Goal: Task Accomplishment & Management: Manage account settings

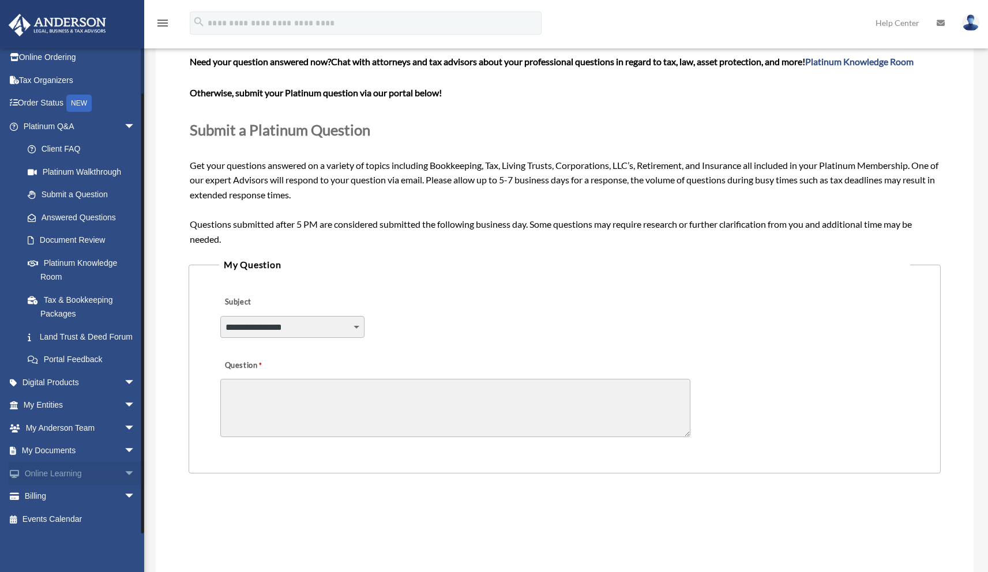
scroll to position [263, 0]
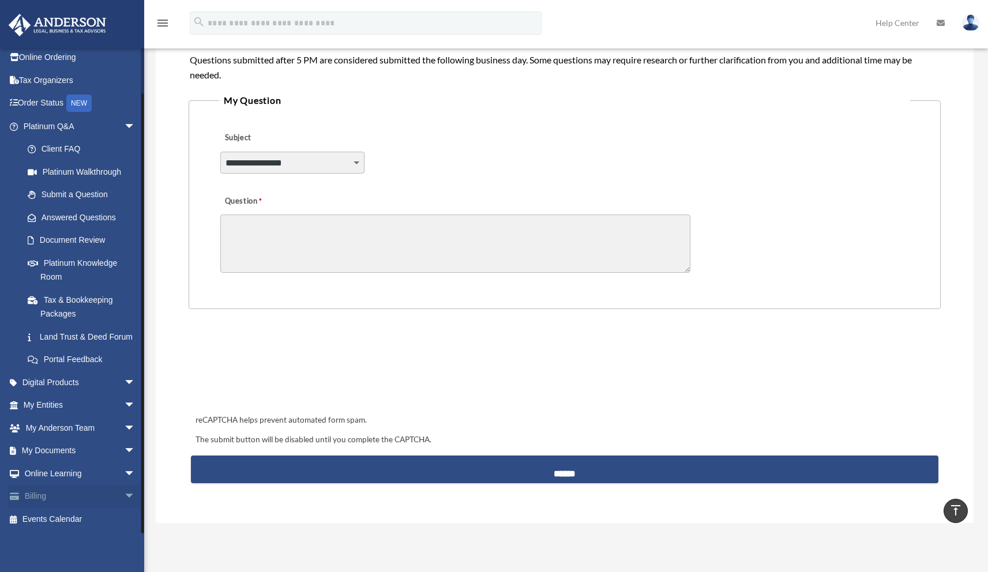
click at [124, 499] on span "arrow_drop_down" at bounding box center [135, 497] width 23 height 24
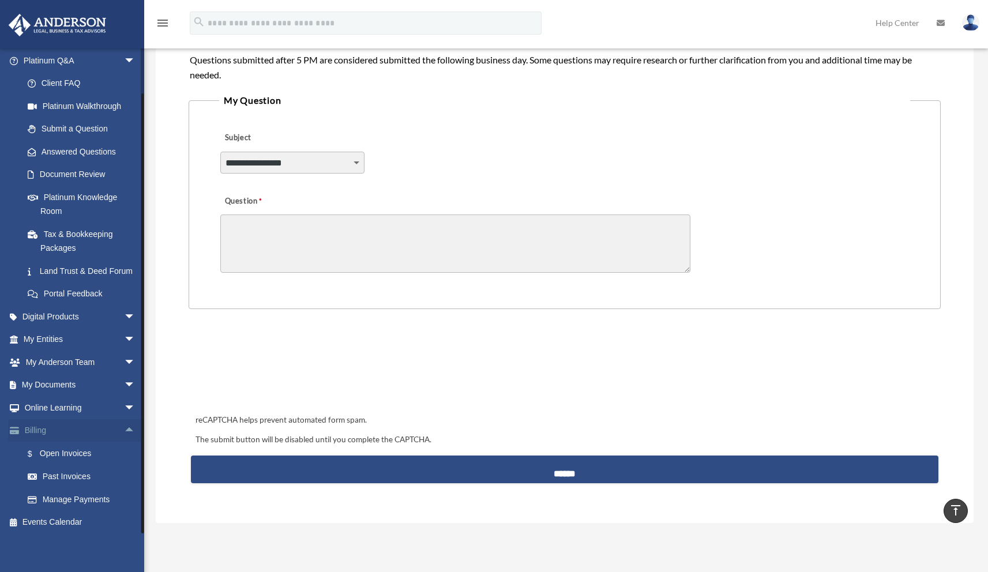
scroll to position [111, 0]
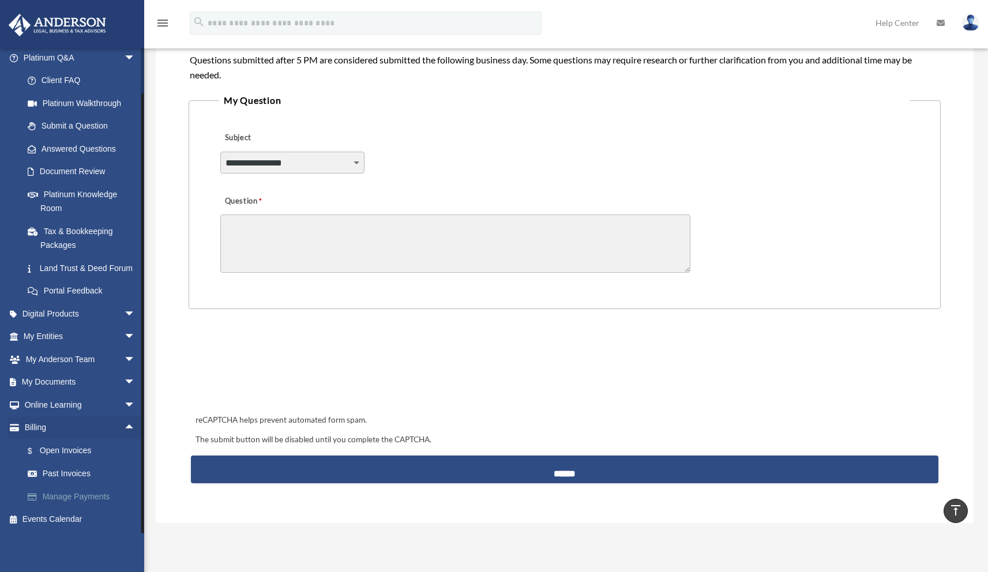
click at [78, 499] on link "Manage Payments" at bounding box center [84, 496] width 137 height 23
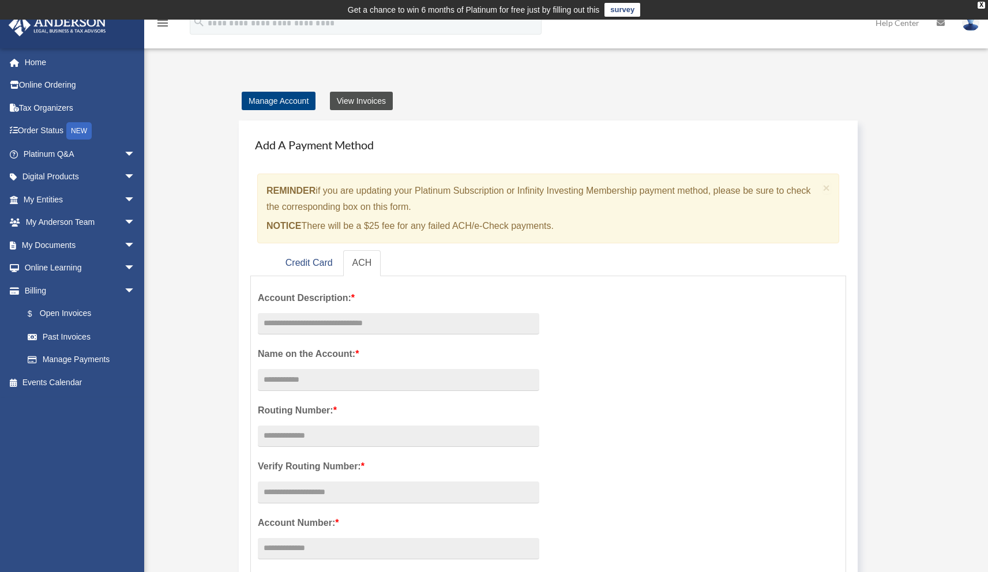
click at [377, 99] on link "View Invoices" at bounding box center [361, 101] width 63 height 18
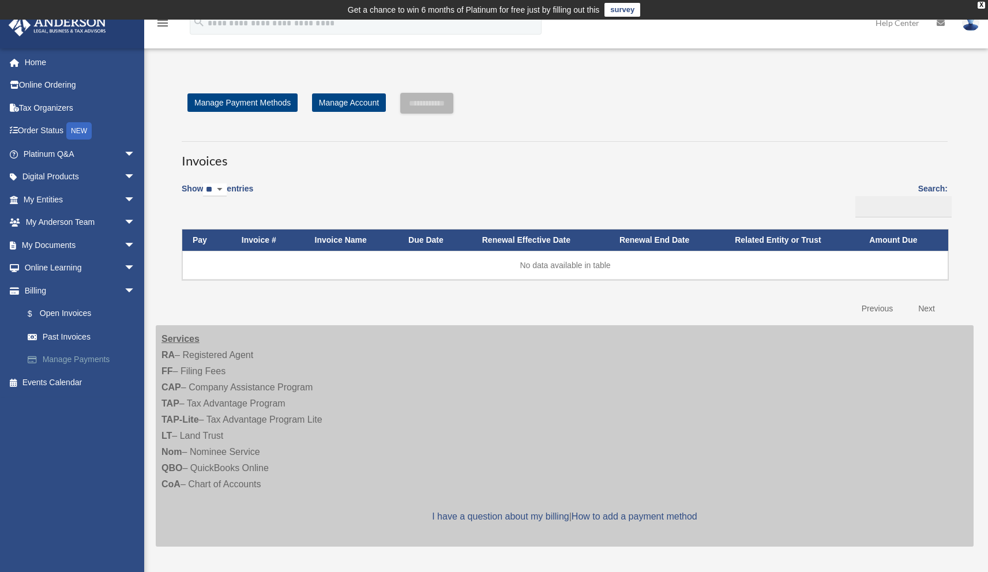
click at [98, 357] on link "Manage Payments" at bounding box center [84, 360] width 137 height 23
click at [68, 337] on link "Past Invoices" at bounding box center [84, 336] width 137 height 23
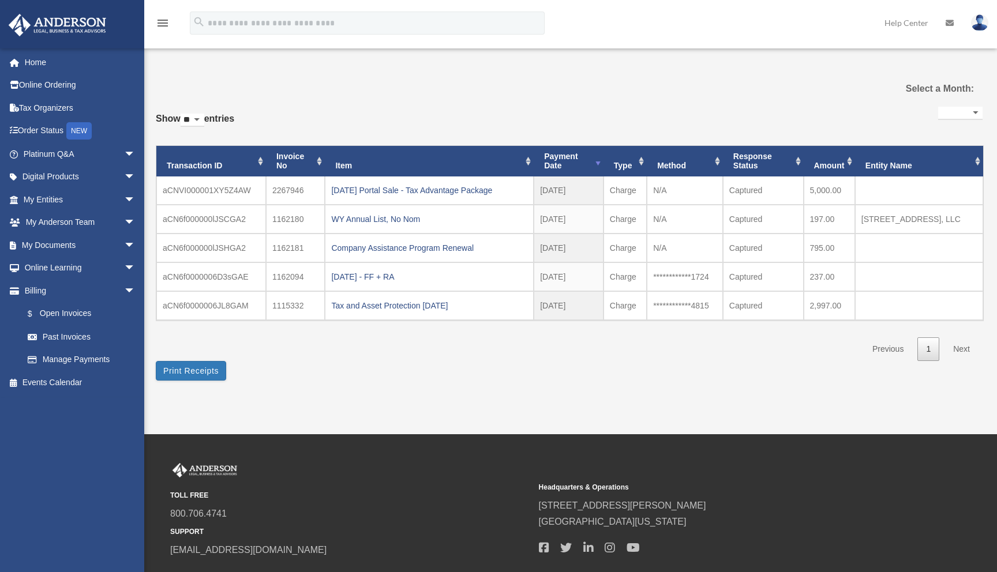
select select
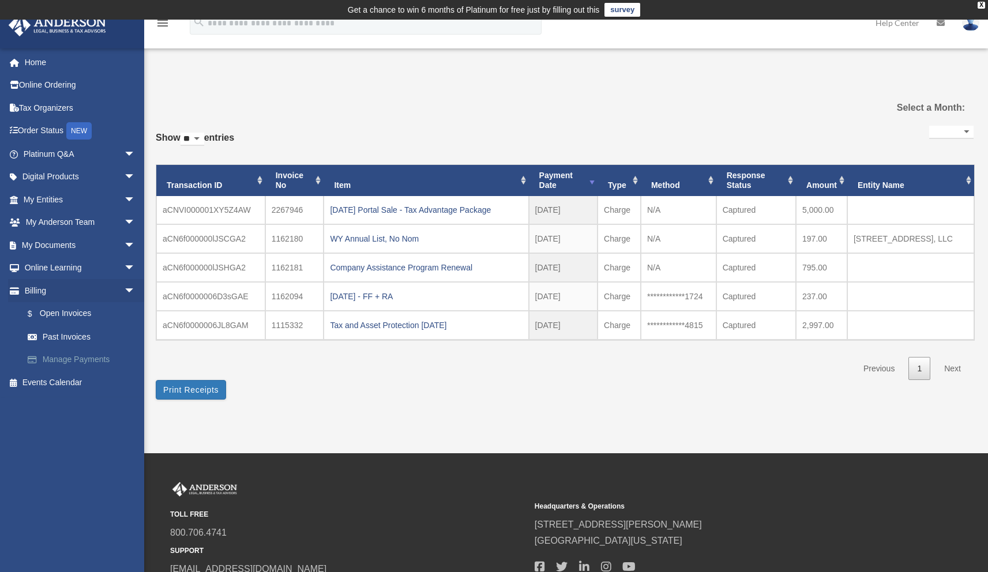
click at [84, 361] on link "Manage Payments" at bounding box center [84, 360] width 137 height 23
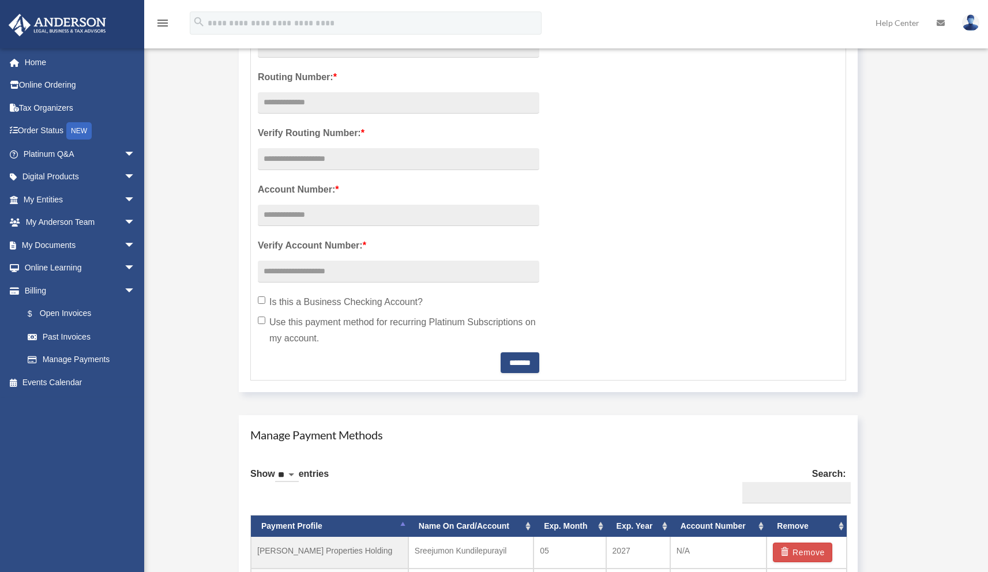
scroll to position [739, 0]
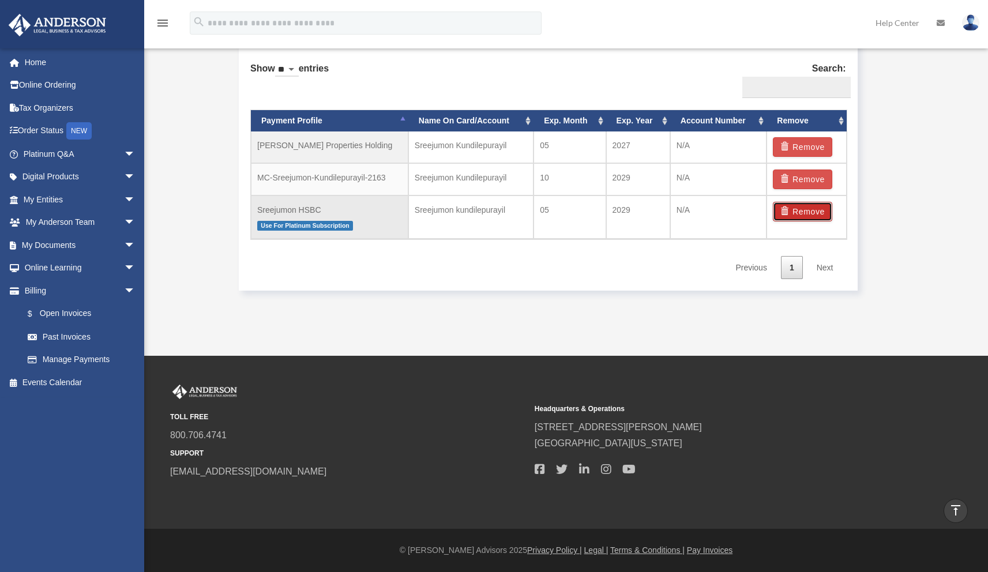
click at [818, 216] on button "Remove" at bounding box center [802, 212] width 59 height 20
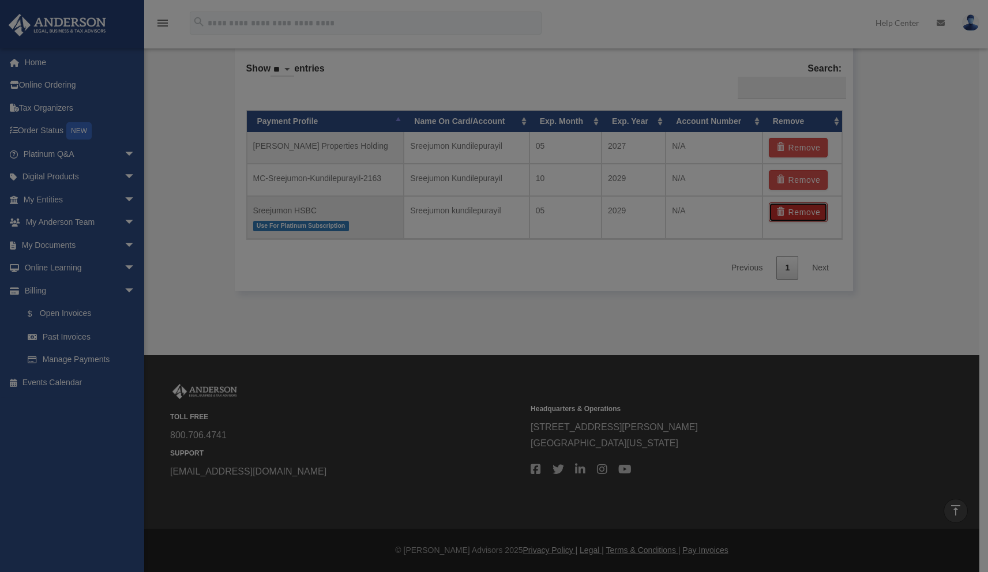
scroll to position [739, 0]
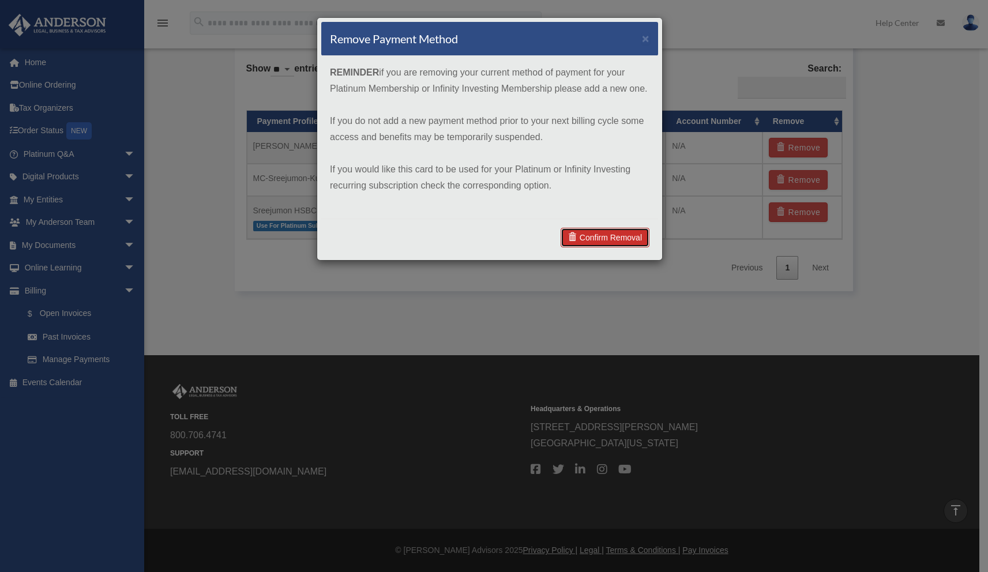
click at [632, 235] on link "Confirm Removal" at bounding box center [605, 238] width 89 height 20
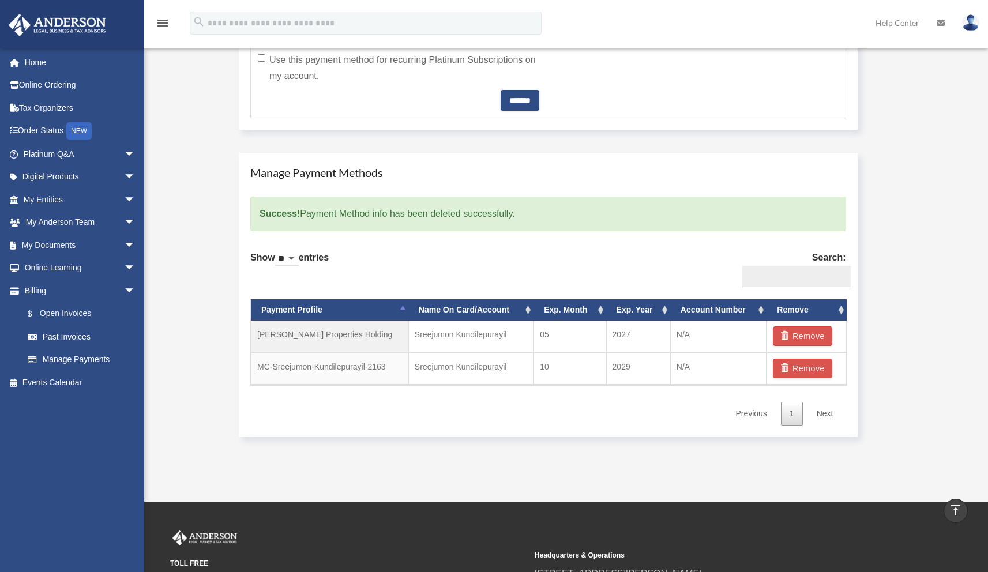
scroll to position [597, 0]
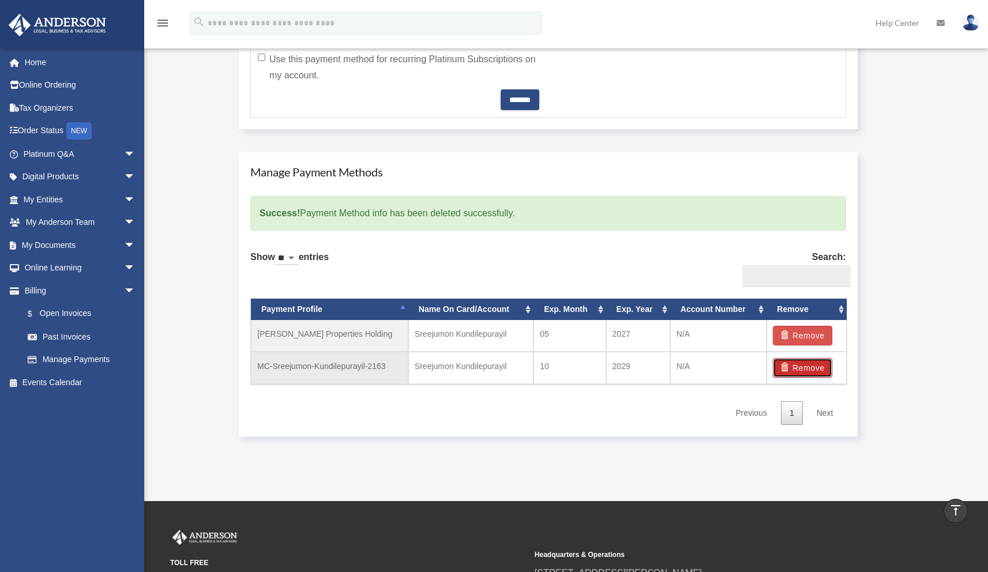
click at [819, 368] on button "Remove" at bounding box center [802, 368] width 59 height 20
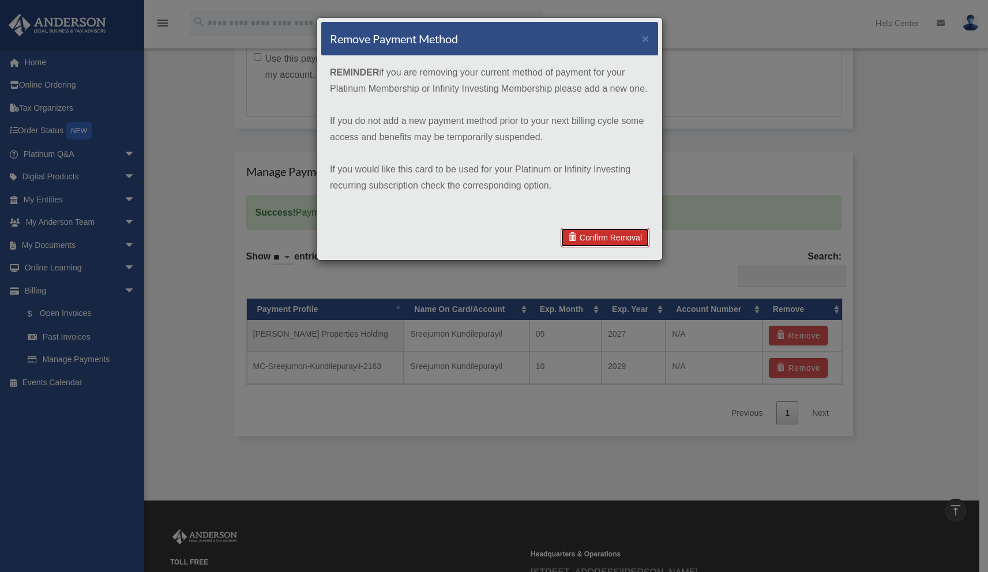
click at [631, 241] on link "Confirm Removal" at bounding box center [605, 238] width 89 height 20
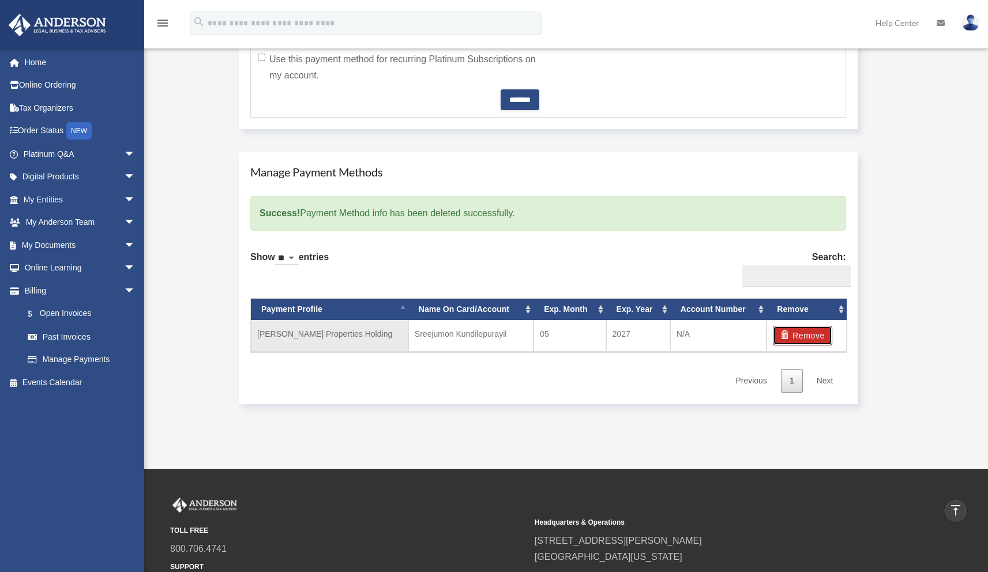
click at [800, 335] on button "Remove" at bounding box center [802, 336] width 59 height 20
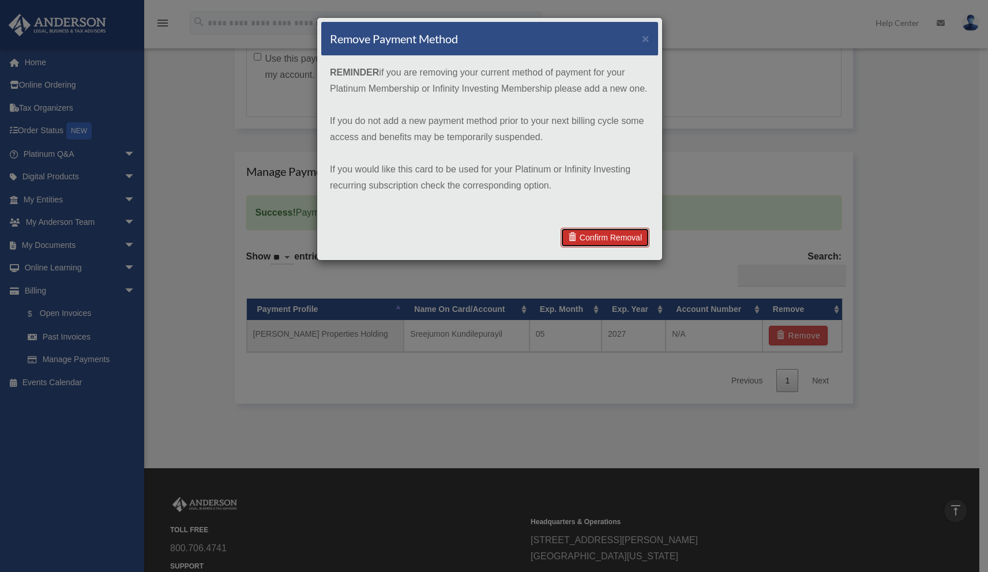
click at [623, 233] on link "Confirm Removal" at bounding box center [605, 238] width 89 height 20
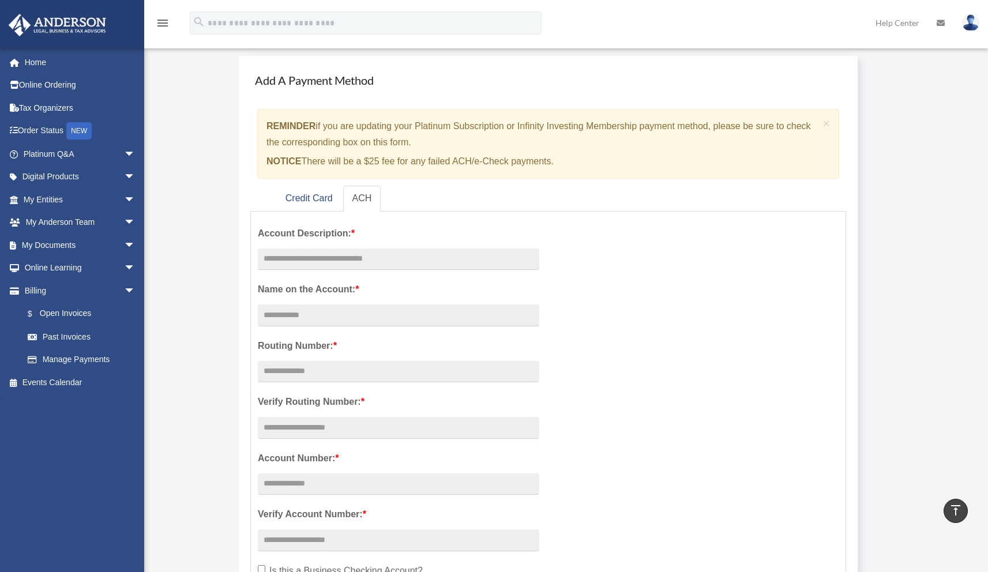
scroll to position [0, 0]
